Goal: Task Accomplishment & Management: Manage account settings

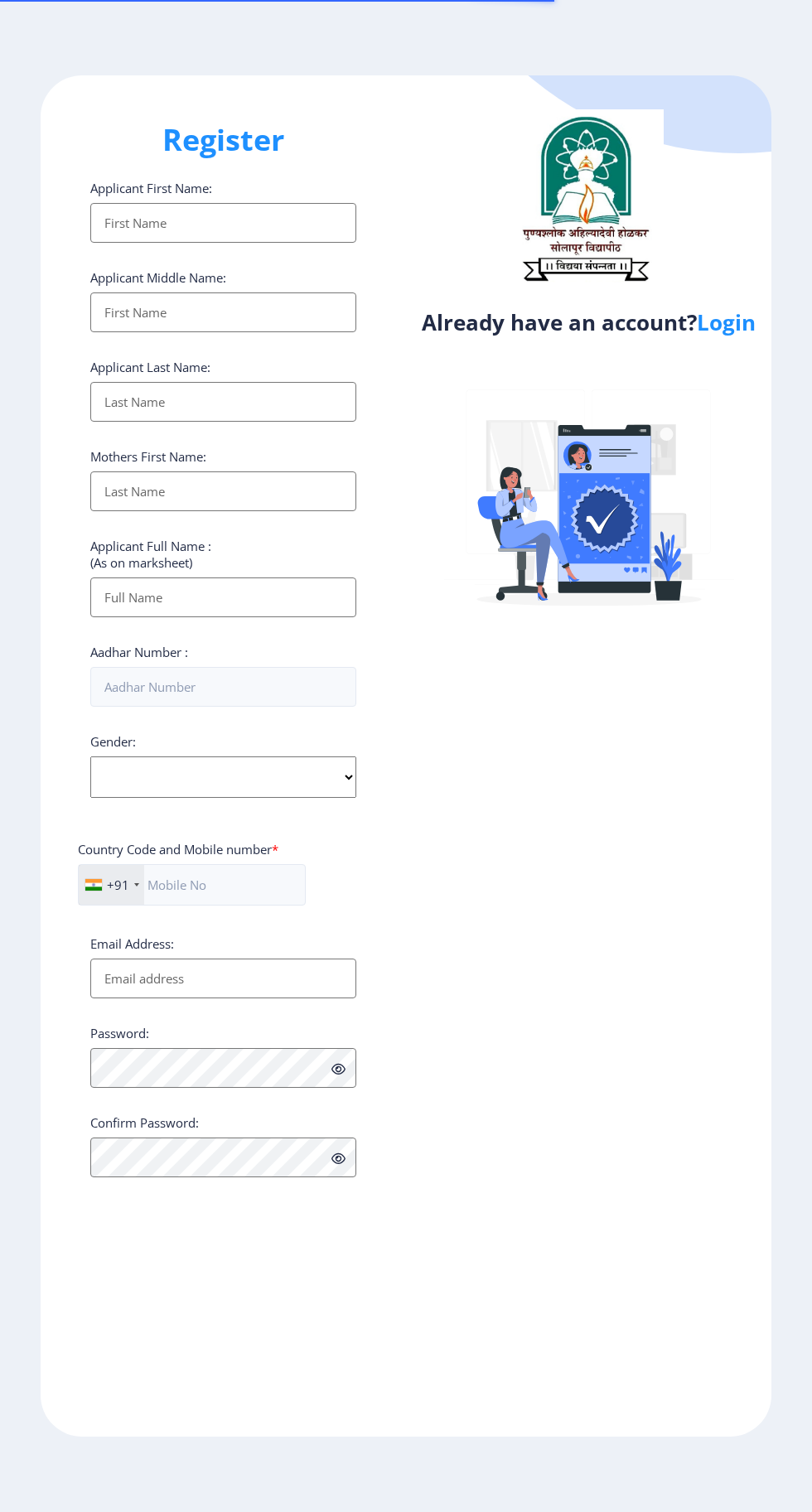
select select
click at [730, 335] on link "Login" at bounding box center [727, 322] width 59 height 30
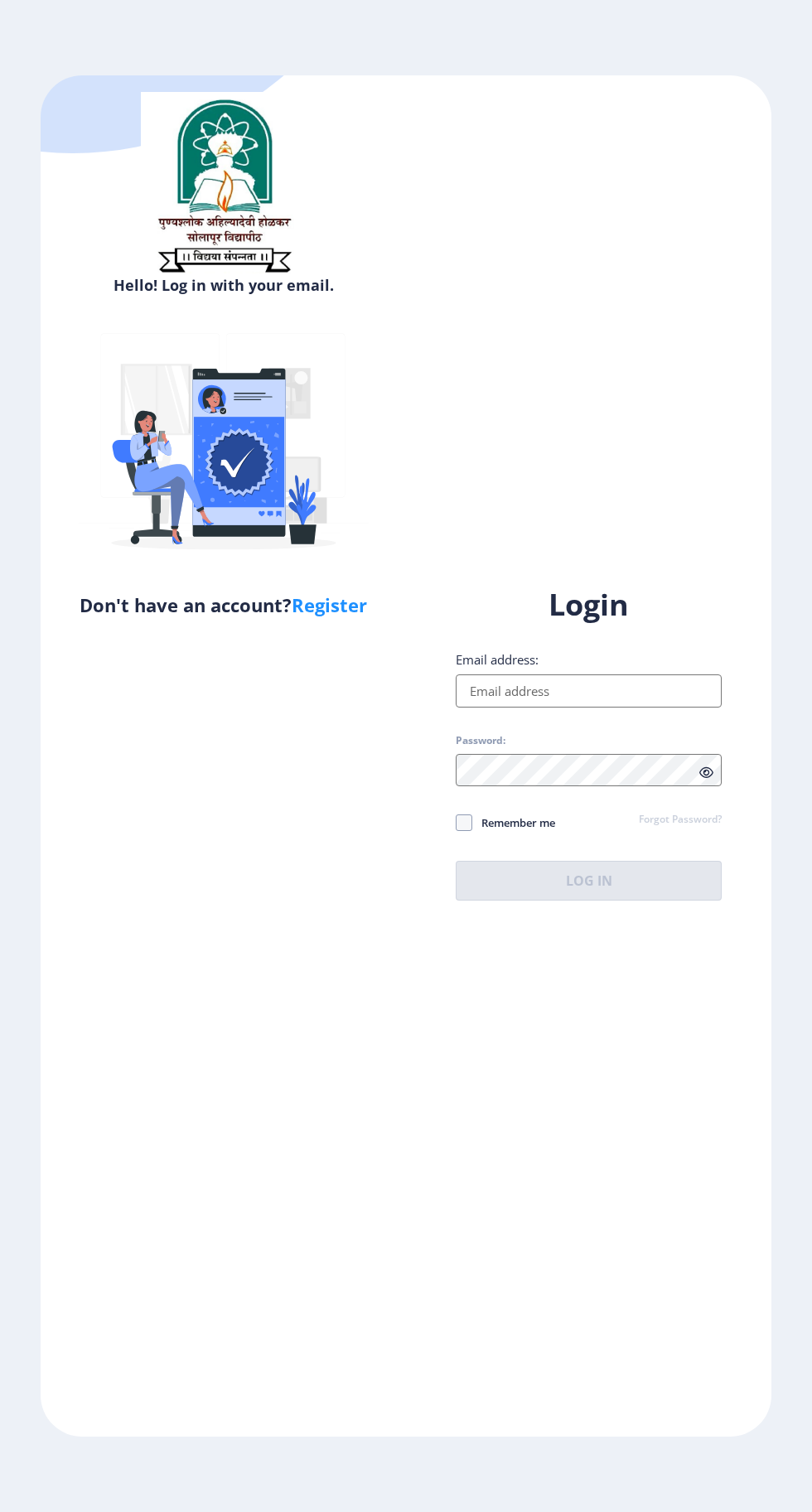
click at [608, 708] on input "Email address:" at bounding box center [588, 690] width 266 height 33
type input "[EMAIL_ADDRESS][DOMAIN_NAME]"
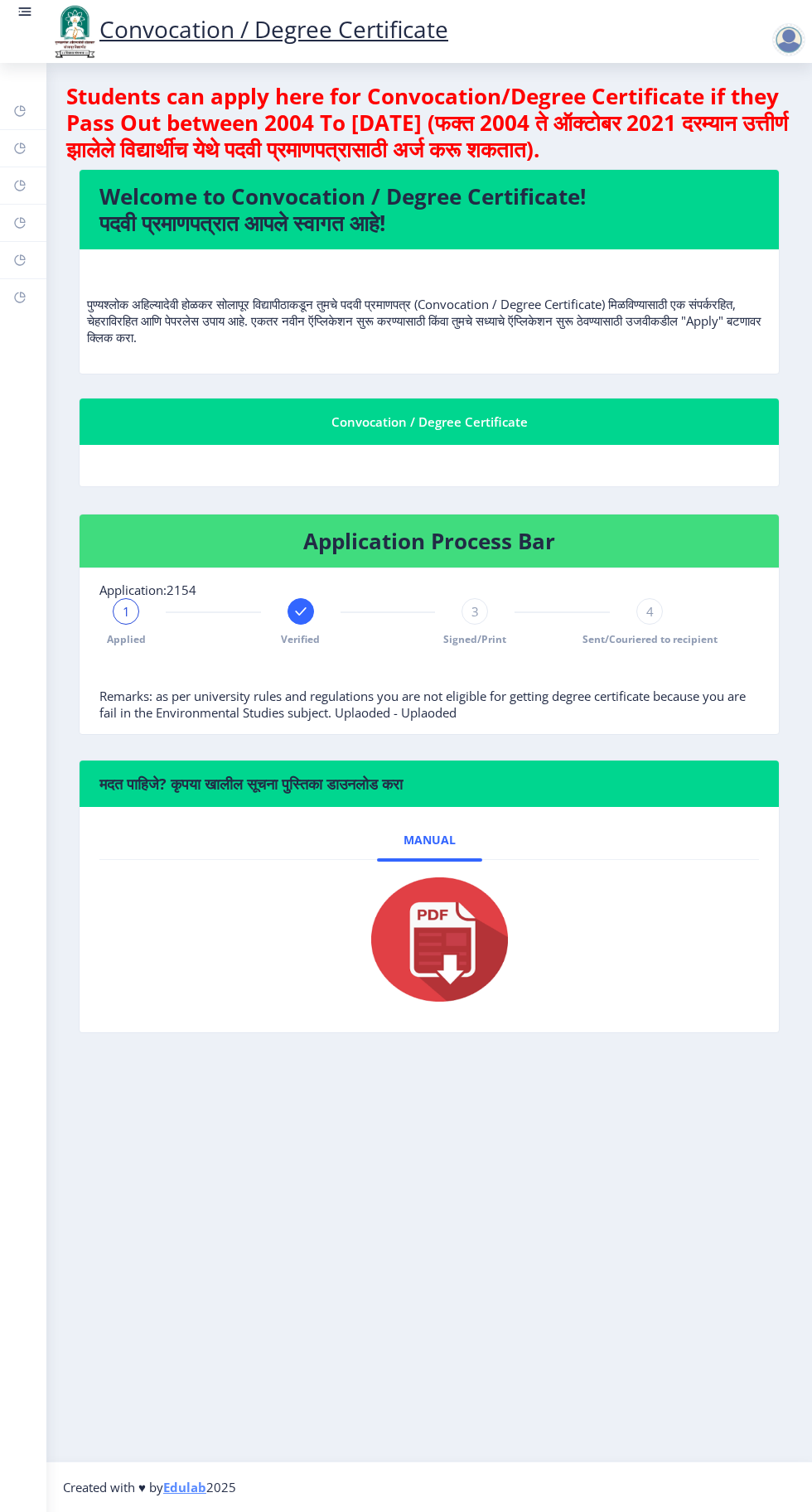
click at [481, 617] on div "3" at bounding box center [475, 612] width 27 height 27
click at [656, 624] on div "4 Sent/Couriered to recipient" at bounding box center [649, 623] width 27 height 48
click at [656, 618] on div "4" at bounding box center [649, 612] width 27 height 27
click at [699, 743] on div "Application Process Bar Application:2154 Applied Verified Signed/Print 4 Sent/C…" at bounding box center [429, 636] width 726 height 246
click at [19, 259] on rect at bounding box center [20, 259] width 13 height 13
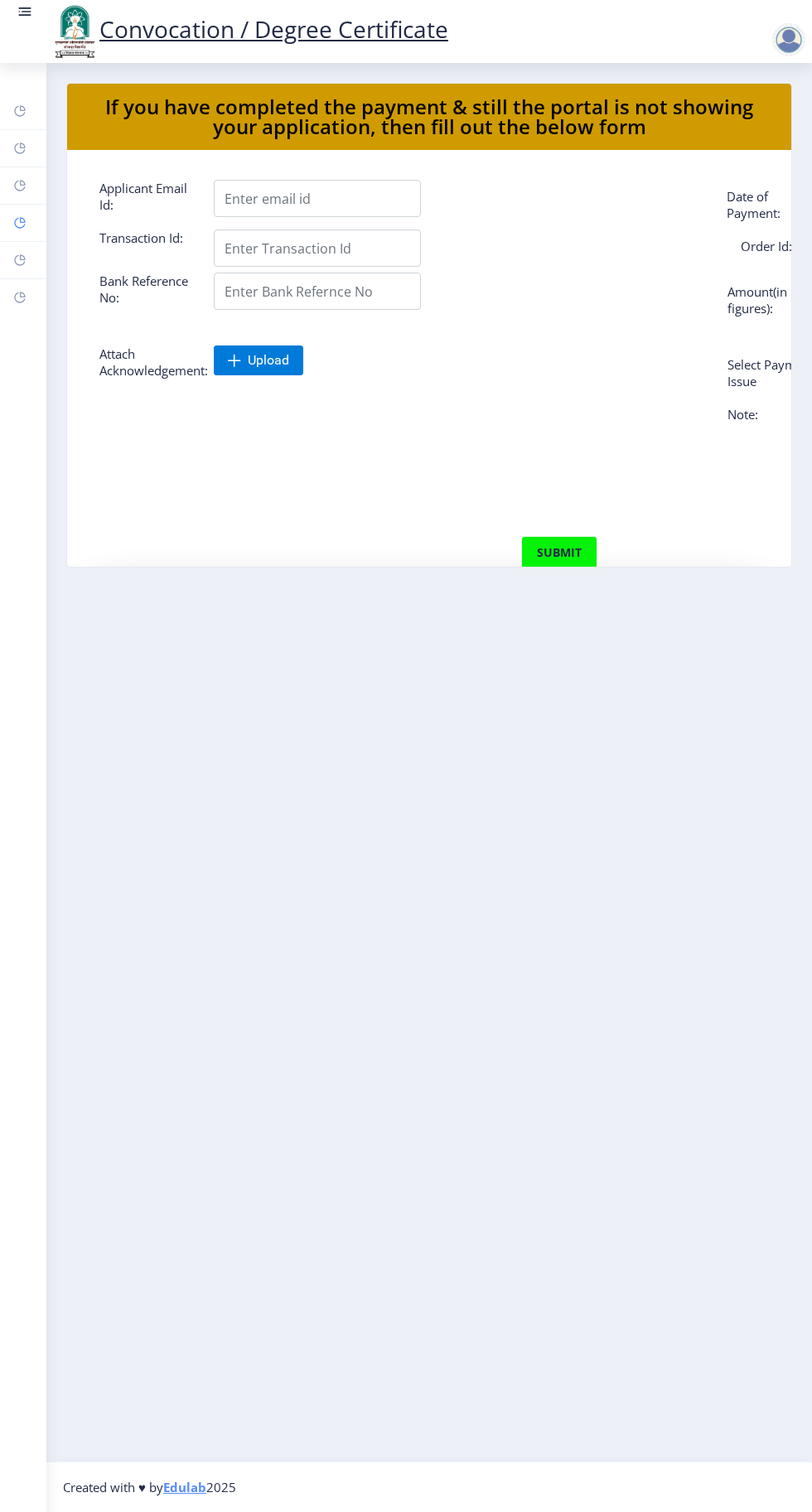
click at [20, 222] on rect at bounding box center [20, 222] width 13 height 13
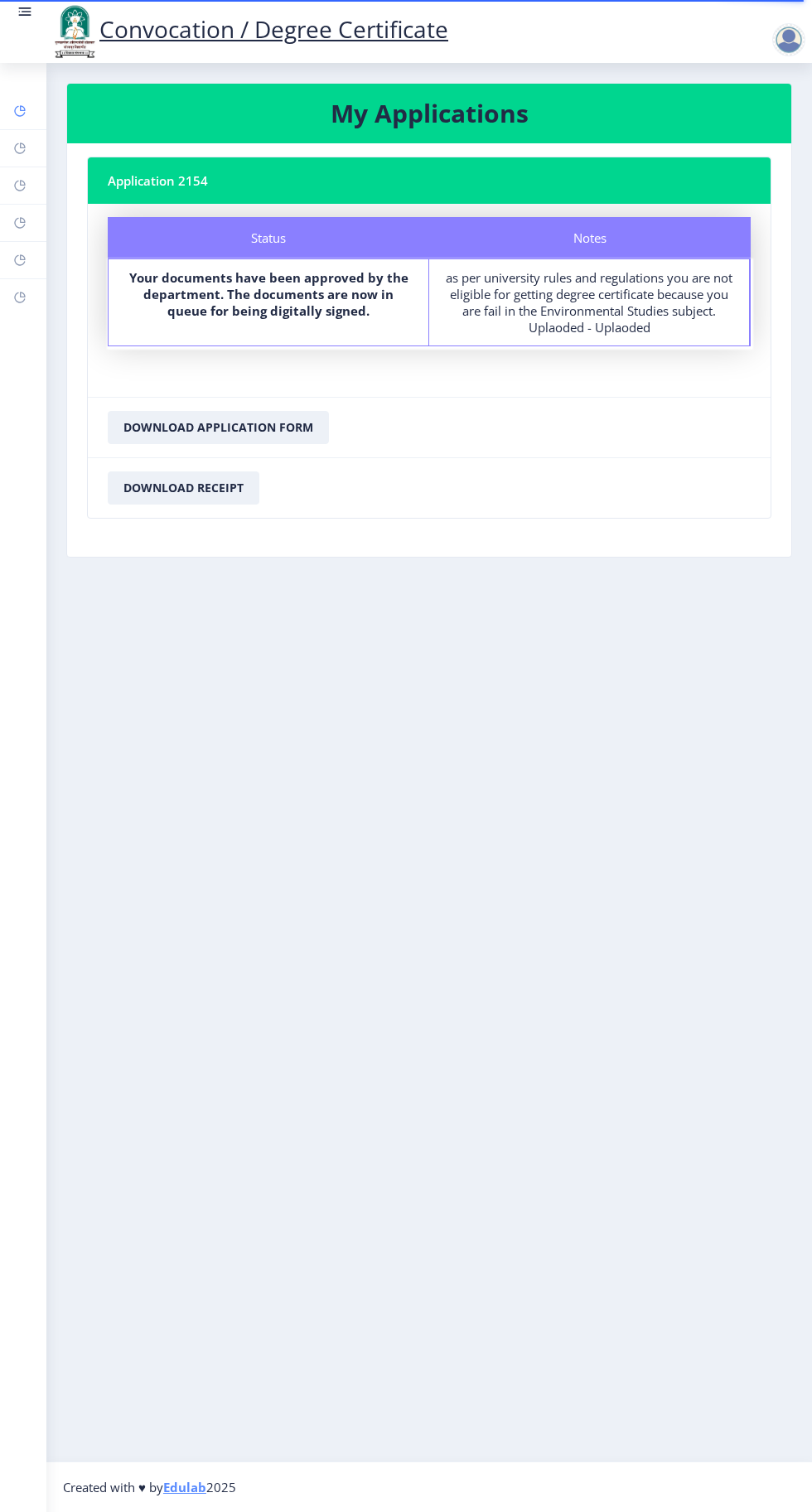
click at [20, 111] on rect at bounding box center [20, 111] width 13 height 13
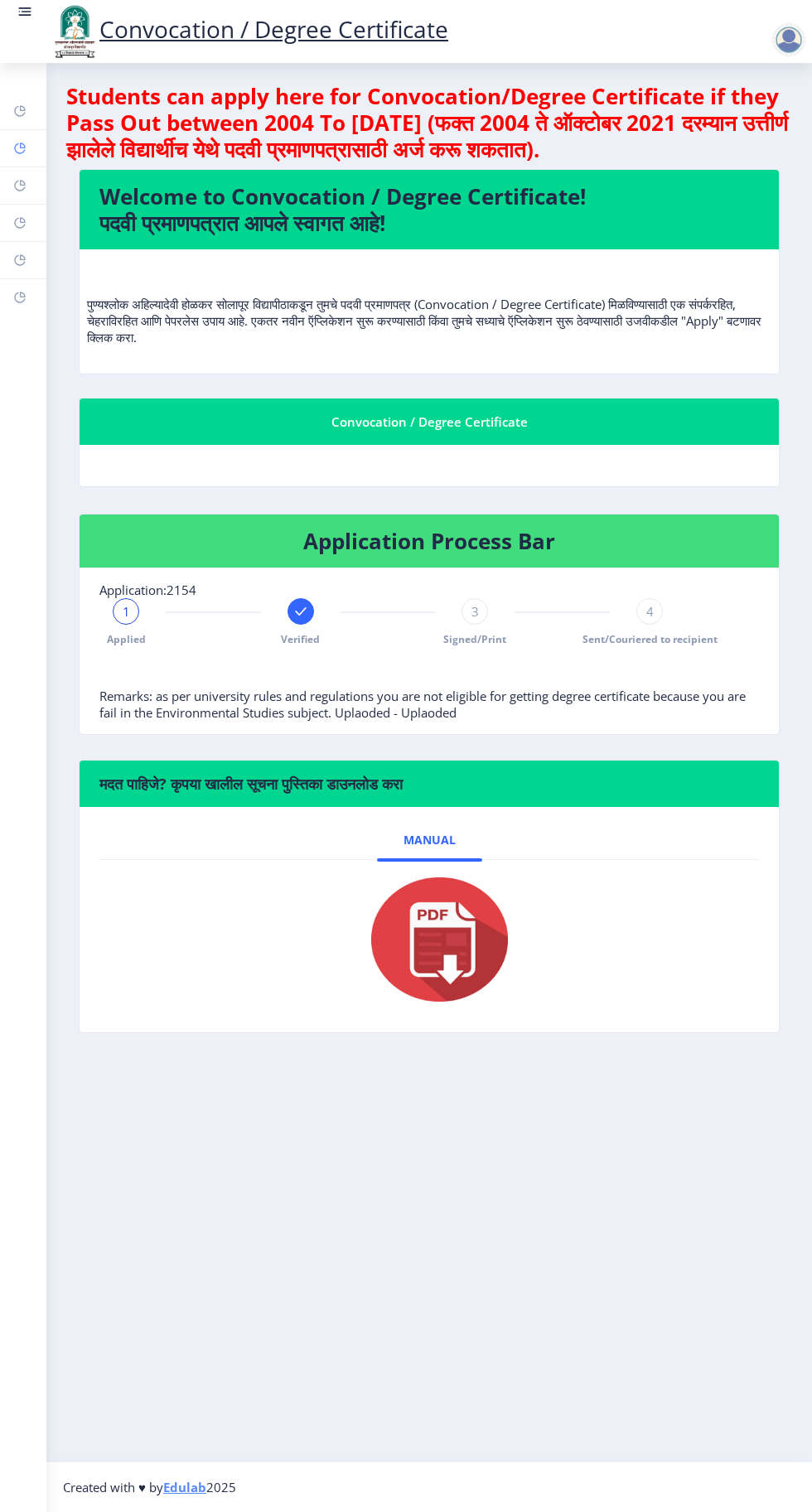
click at [20, 147] on rect at bounding box center [20, 148] width 13 height 13
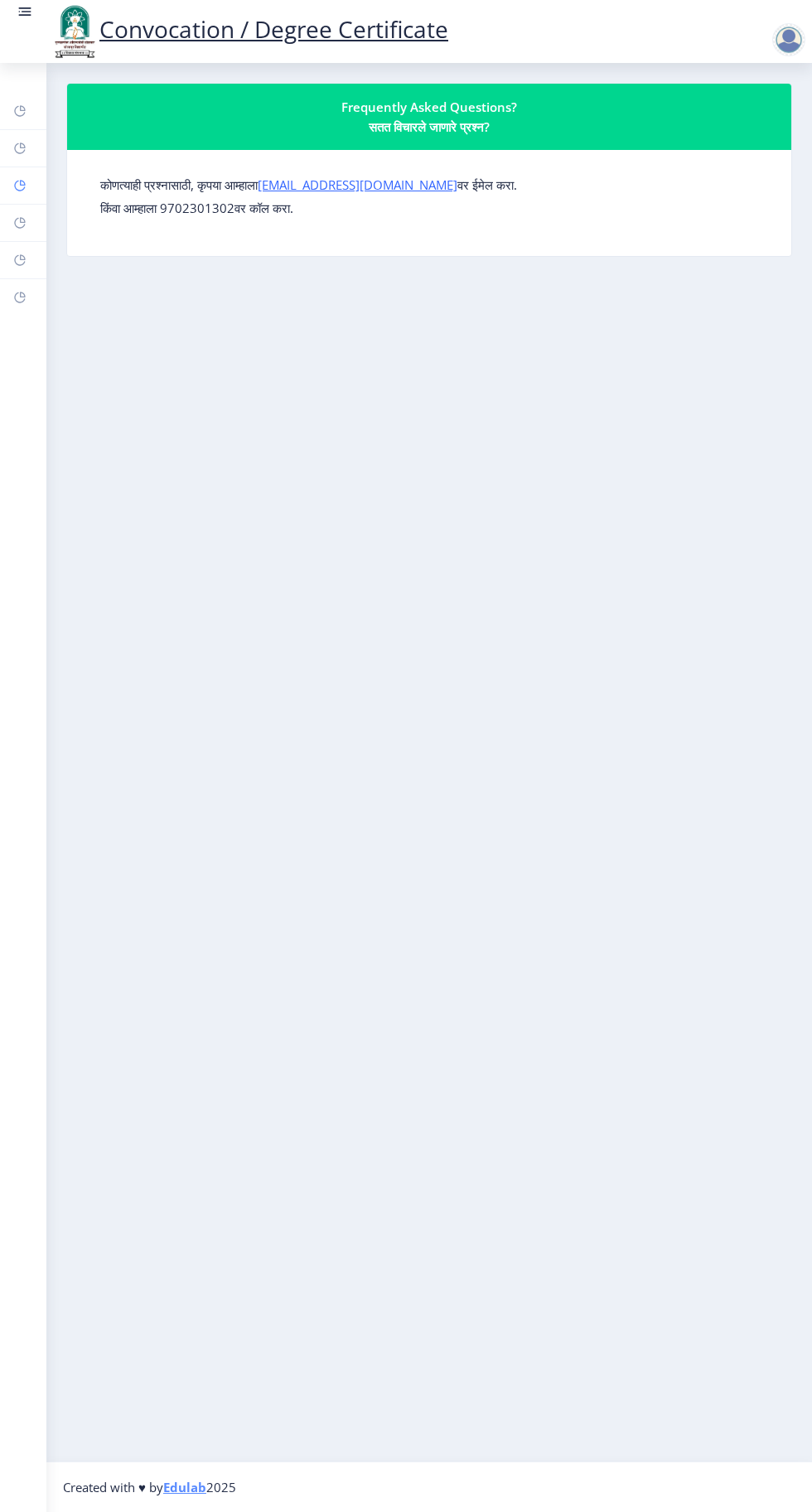
click at [20, 185] on rect at bounding box center [20, 185] width 13 height 13
select select
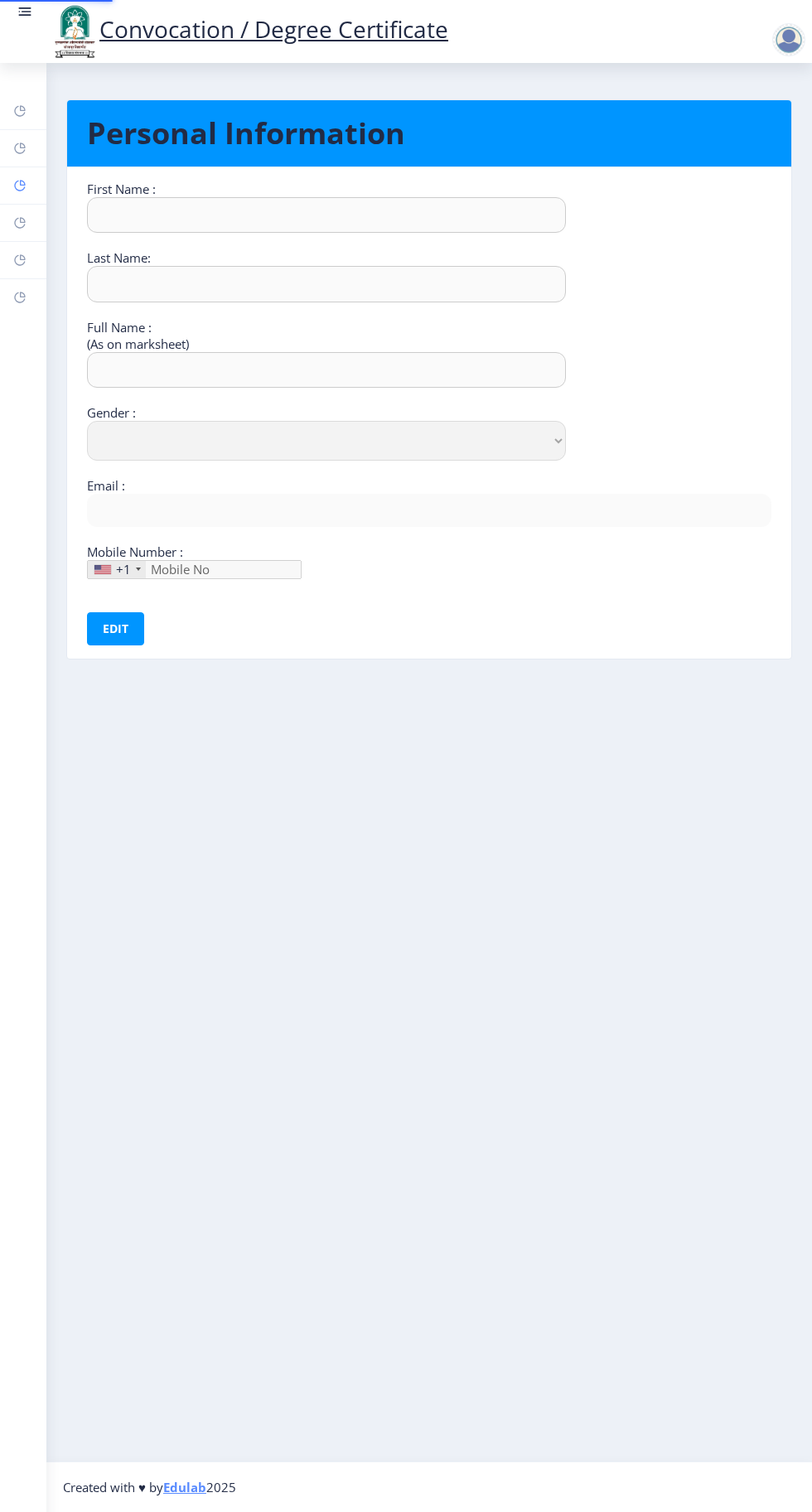
type input "Sandhyrani"
type input "Yalgonda"
type input "[PERSON_NAME]"
select select "[DEMOGRAPHIC_DATA]"
type input "[EMAIL_ADDRESS][DOMAIN_NAME]"
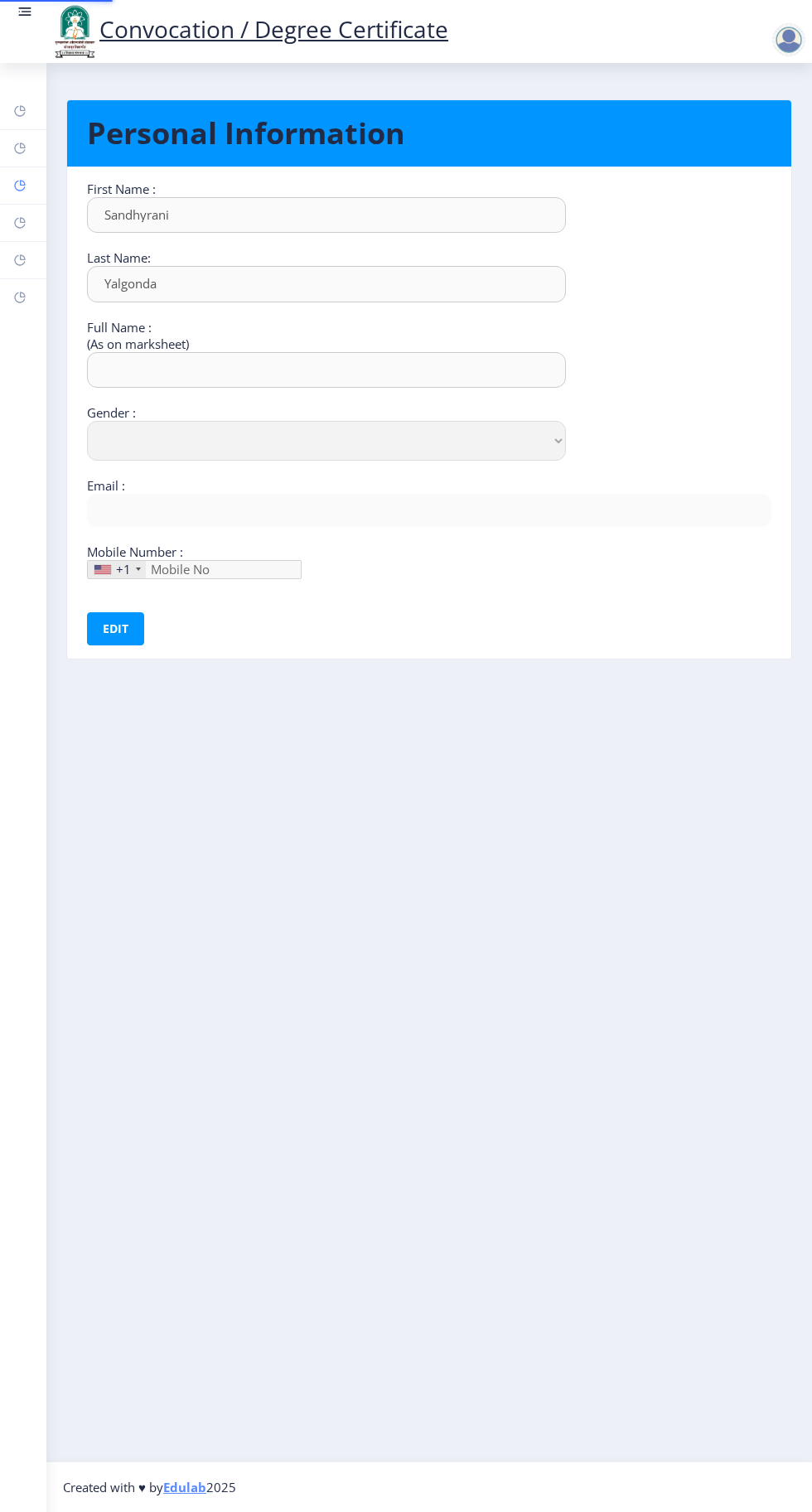
type input "9049773177"
click at [18, 222] on rect at bounding box center [20, 222] width 13 height 13
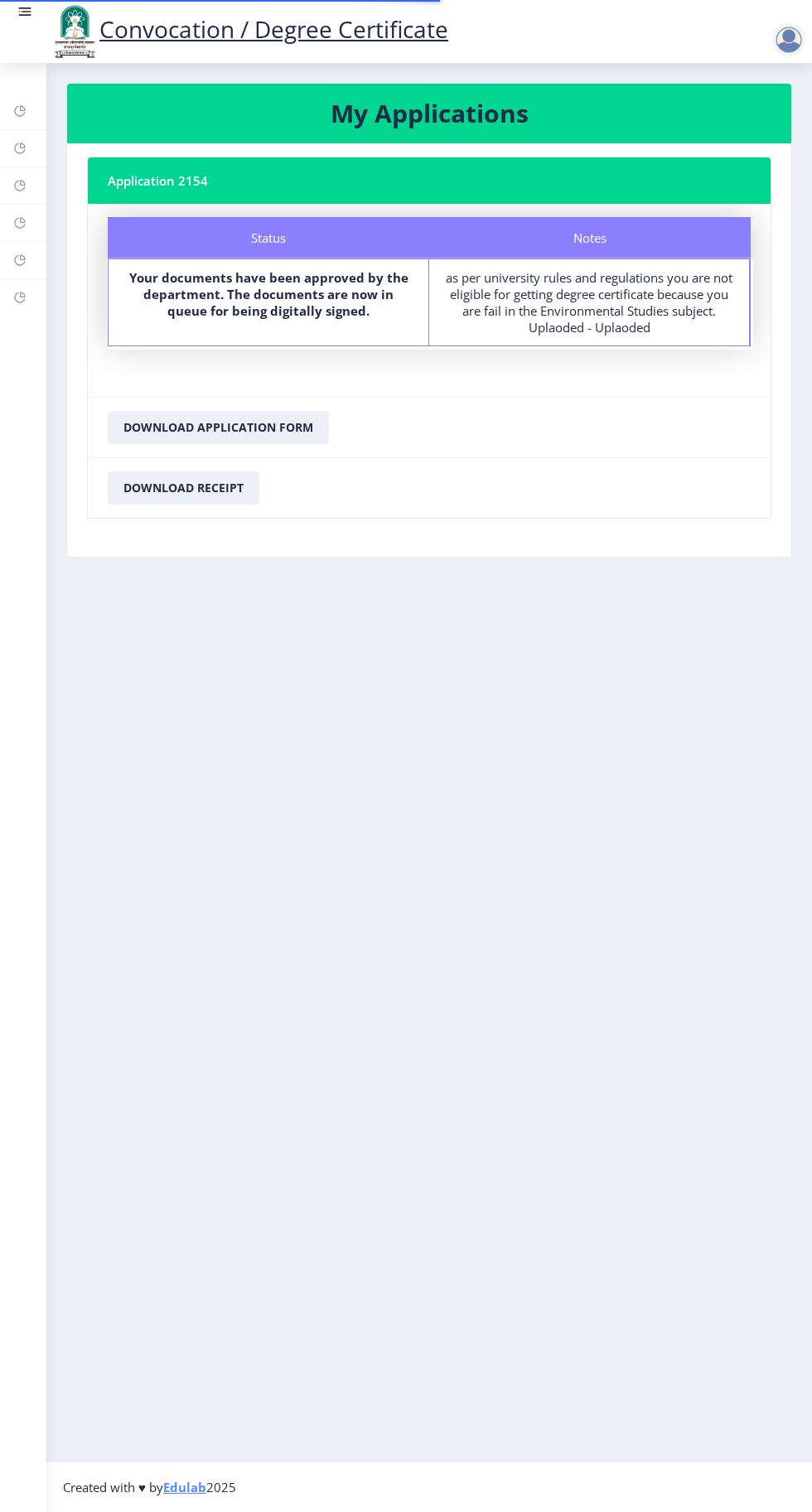
click at [661, 337] on div "Notes as per university rules and regulations you are not eligible for getting …" at bounding box center [589, 302] width 321 height 86
click at [799, 48] on div at bounding box center [788, 39] width 33 height 33
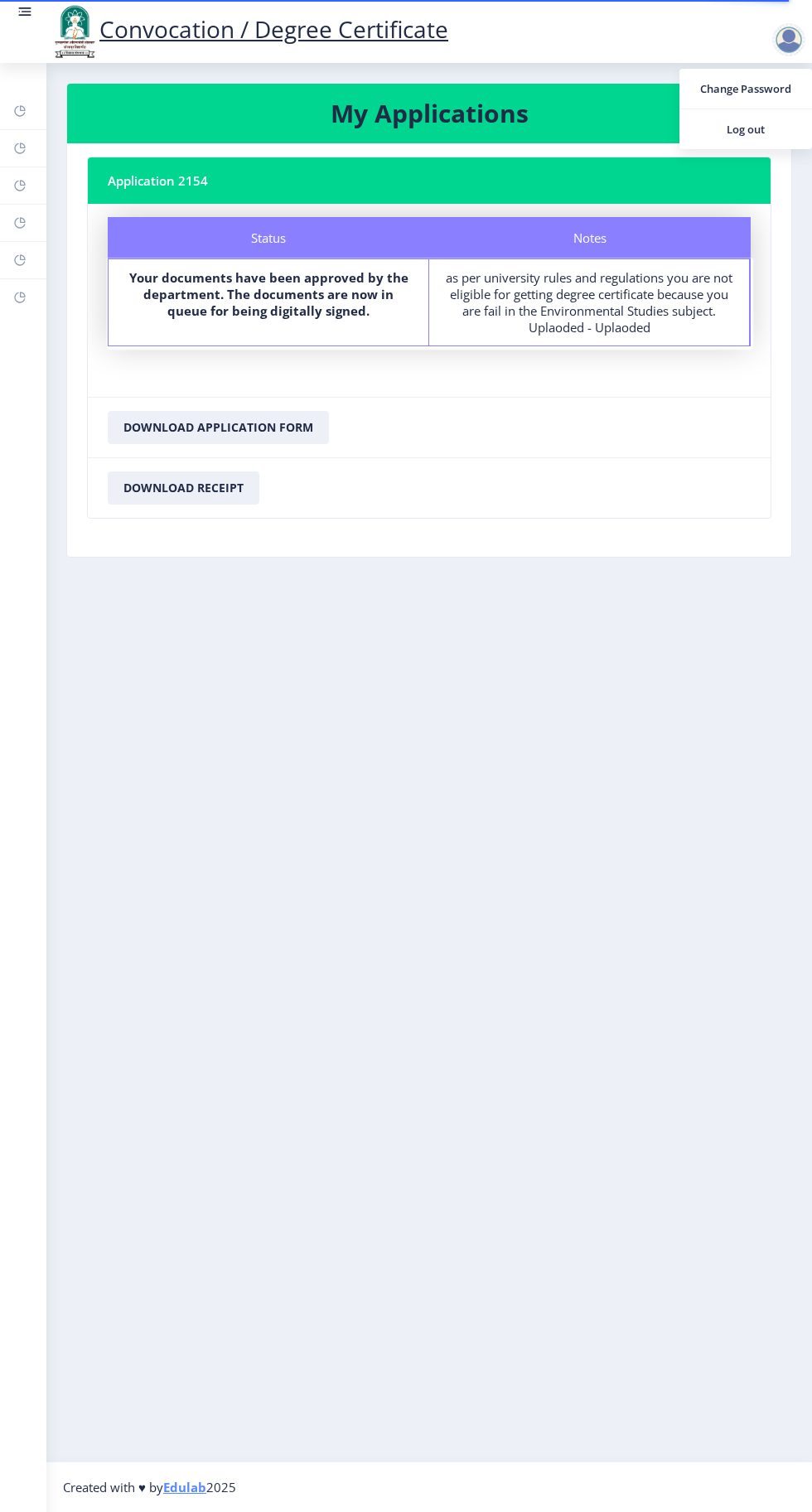
click at [769, 35] on nb-action at bounding box center [792, 40] width 73 height 20
click at [793, 43] on div at bounding box center [788, 39] width 33 height 33
click at [753, 130] on span "Log out" at bounding box center [745, 129] width 106 height 20
